Goal: Use online tool/utility: Utilize a website feature to perform a specific function

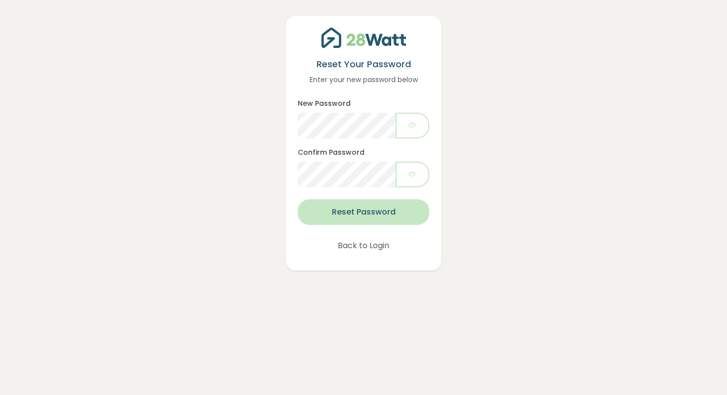
click at [350, 213] on button "Reset Password" at bounding box center [364, 212] width 132 height 26
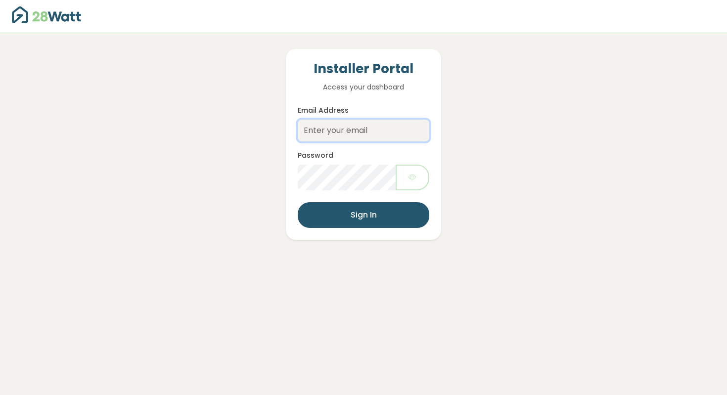
click at [319, 131] on input "Email Address" at bounding box center [364, 131] width 132 height 22
type input "[PERSON_NAME][EMAIL_ADDRESS][DOMAIN_NAME]"
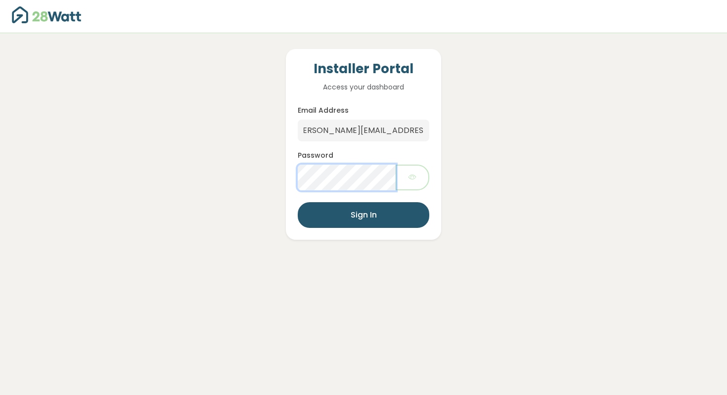
scroll to position [0, 0]
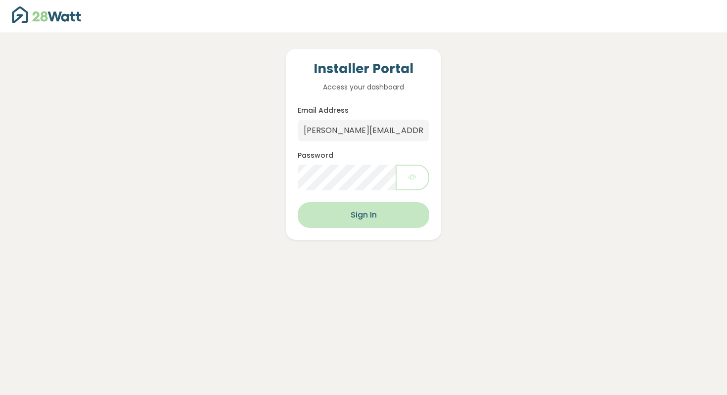
click at [368, 211] on button "Sign In" at bounding box center [364, 215] width 132 height 26
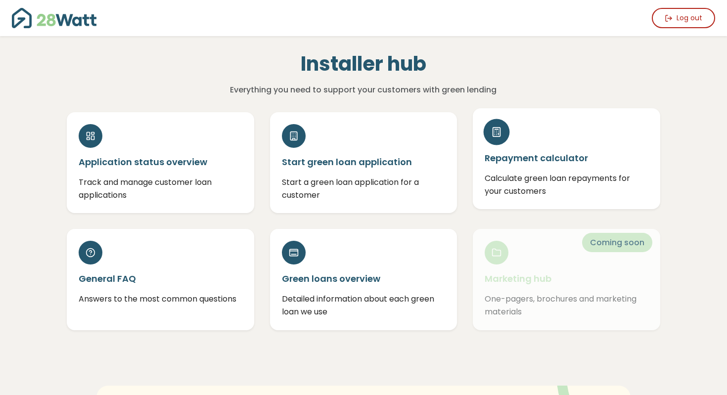
click at [527, 157] on h5 "Repayment calculator" at bounding box center [567, 158] width 164 height 12
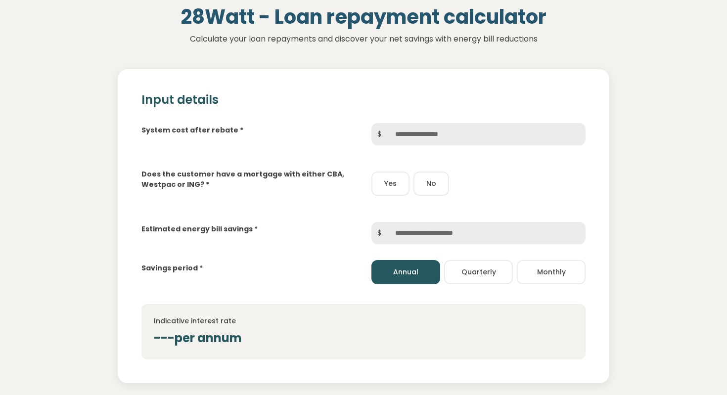
scroll to position [65, 0]
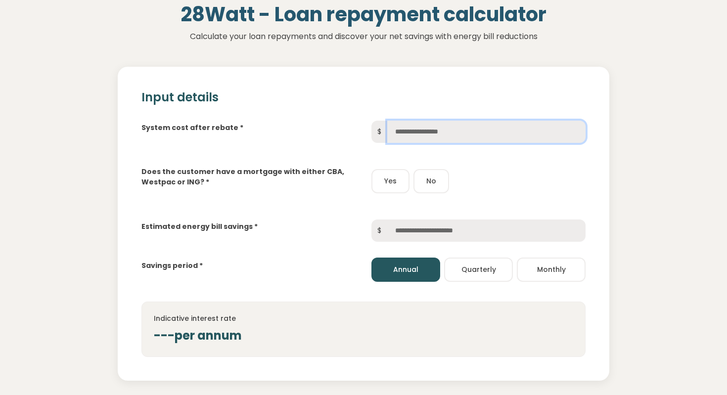
click at [407, 130] on input "text" at bounding box center [486, 132] width 198 height 22
type input "******"
drag, startPoint x: 419, startPoint y: 131, endPoint x: 389, endPoint y: 128, distance: 30.3
click at [389, 128] on input "******" at bounding box center [486, 132] width 198 height 22
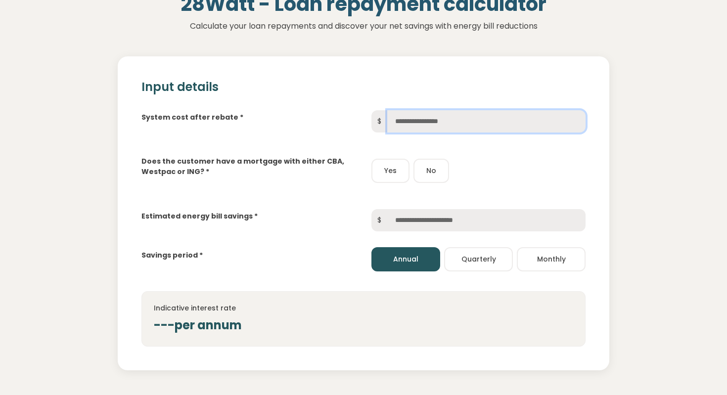
scroll to position [0, 0]
